Goal: Find specific page/section: Find specific page/section

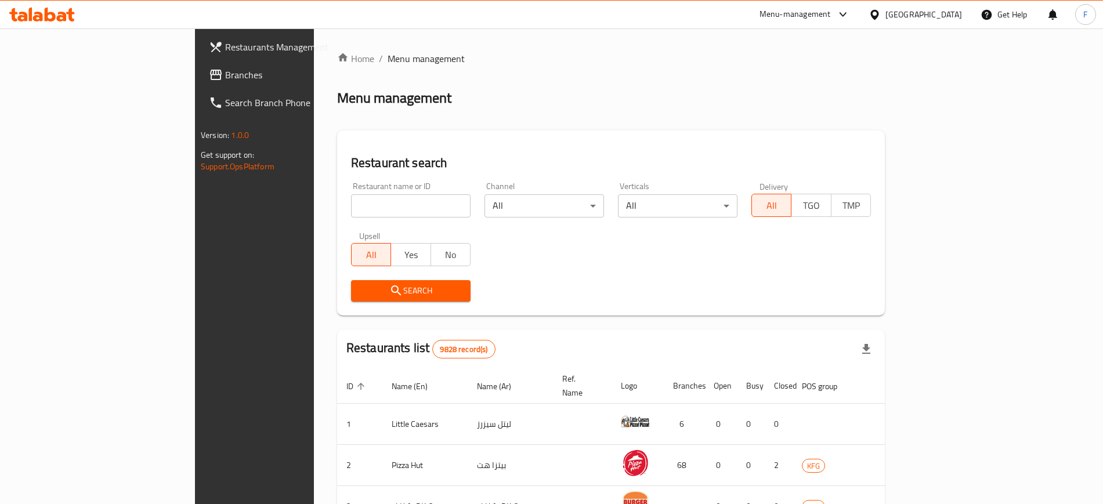
click at [351, 205] on input "search" at bounding box center [411, 205] width 120 height 23
type input "[PERSON_NAME]"
click at [360, 286] on span "Search" at bounding box center [410, 291] width 101 height 15
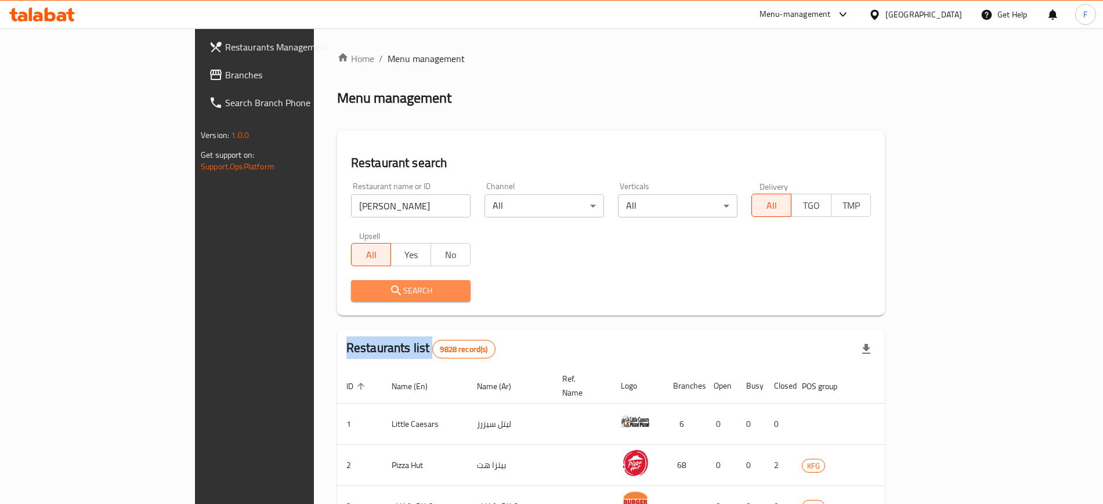
click at [328, 286] on div at bounding box center [551, 252] width 1103 height 504
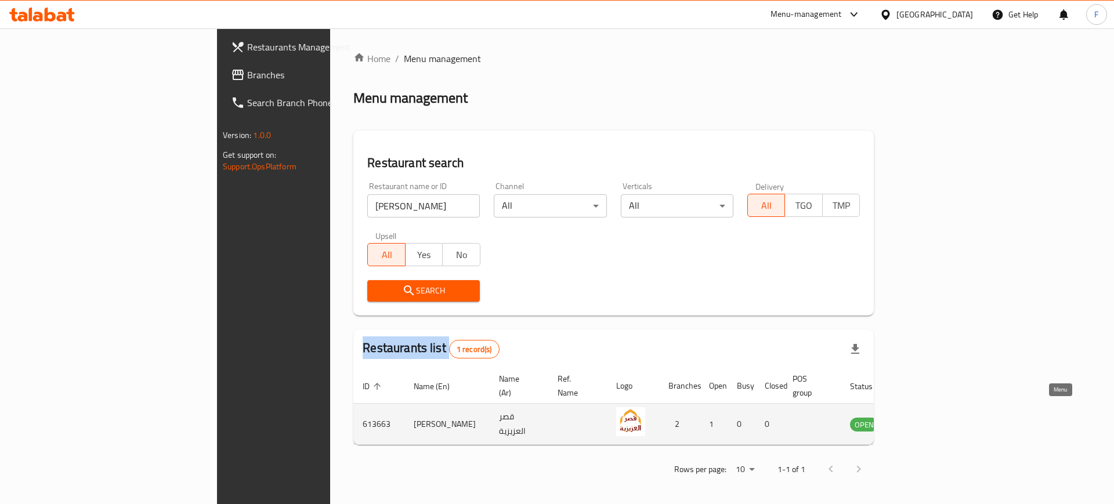
click at [924, 420] on icon "enhanced table" at bounding box center [917, 425] width 13 height 10
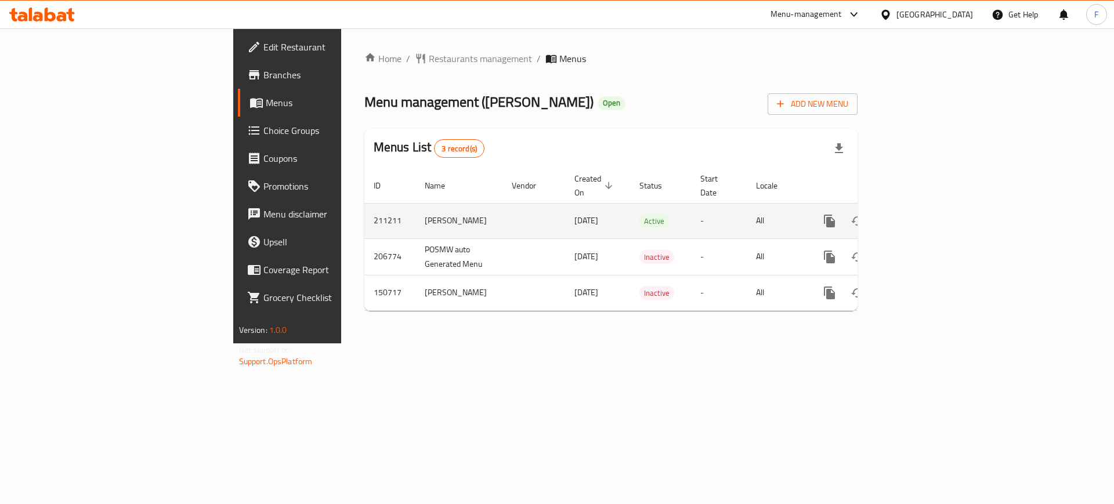
drag, startPoint x: 396, startPoint y: 211, endPoint x: 487, endPoint y: 213, distance: 91.1
click at [487, 213] on tr "211211 Qasr Alaziziya [DATE] Active - All" at bounding box center [650, 220] width 572 height 35
click at [415, 203] on td "[PERSON_NAME]" at bounding box center [458, 220] width 87 height 35
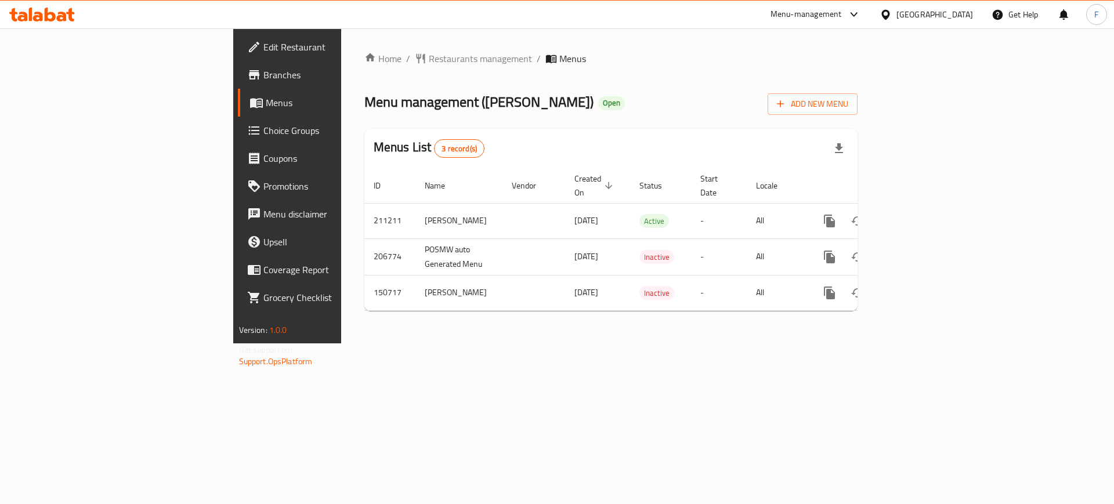
click at [263, 77] on span "Branches" at bounding box center [336, 75] width 147 height 14
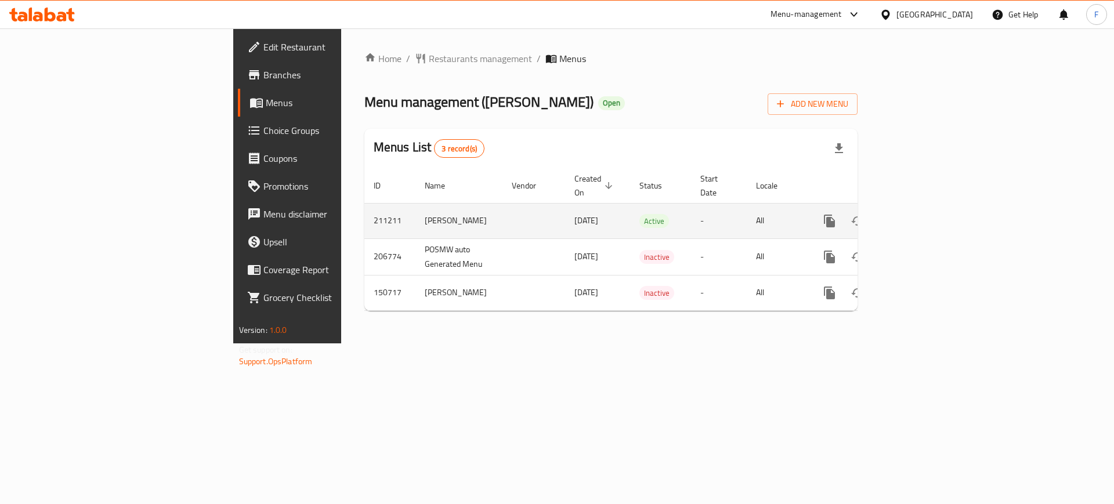
drag, startPoint x: 342, startPoint y: 208, endPoint x: 585, endPoint y: 220, distance: 244.0
click at [585, 220] on tr "211211 Qasr Alaziziya [DATE] Active - All" at bounding box center [650, 220] width 572 height 35
click at [920, 214] on icon "enhanced table" at bounding box center [913, 221] width 14 height 14
